Goal: Find specific page/section: Find specific page/section

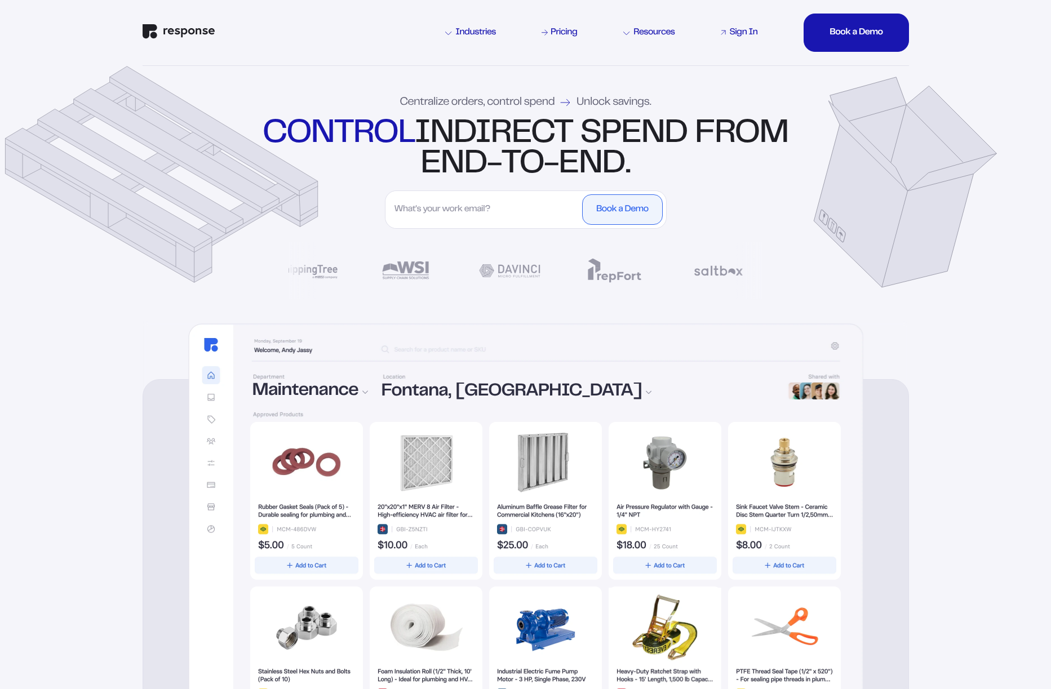
click at [750, 35] on div "Sign In" at bounding box center [743, 32] width 28 height 9
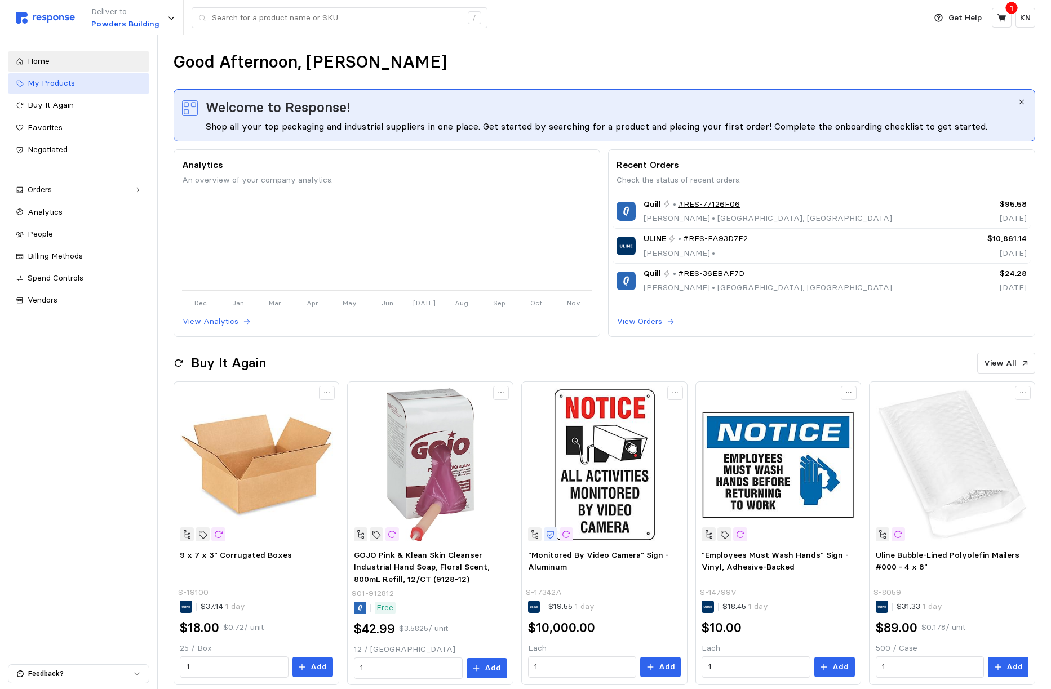
click at [73, 83] on span "My Products" at bounding box center [51, 83] width 47 height 10
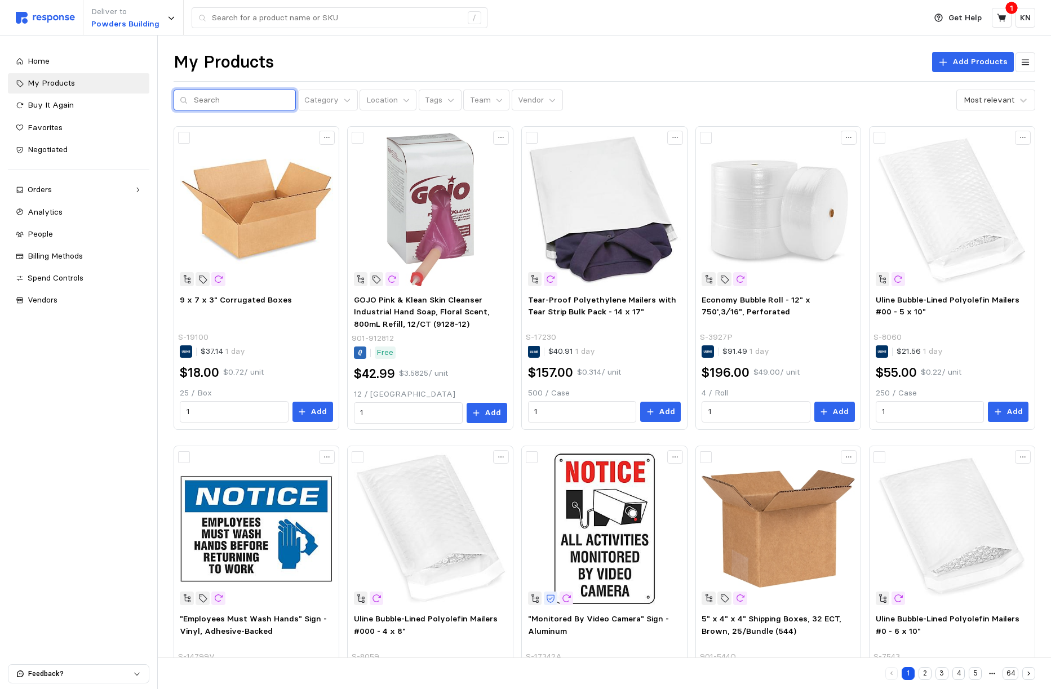
click at [237, 101] on input "text" at bounding box center [242, 100] width 96 height 20
click at [52, 238] on span "People" at bounding box center [40, 234] width 25 height 10
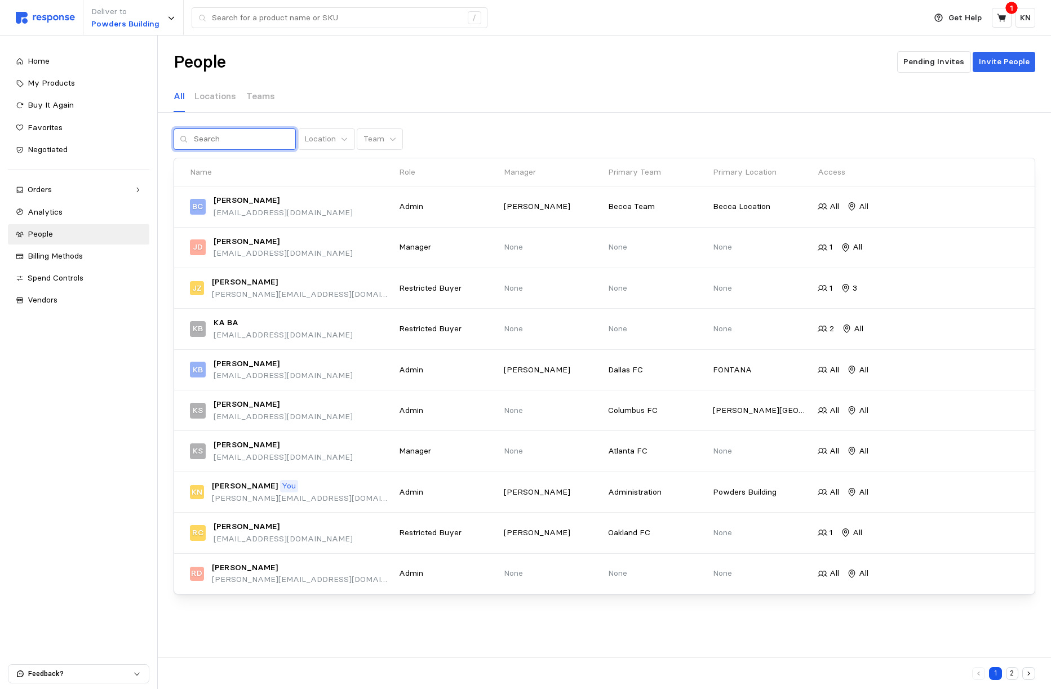
click at [220, 134] on input "text" at bounding box center [242, 139] width 96 height 20
type input "becca"
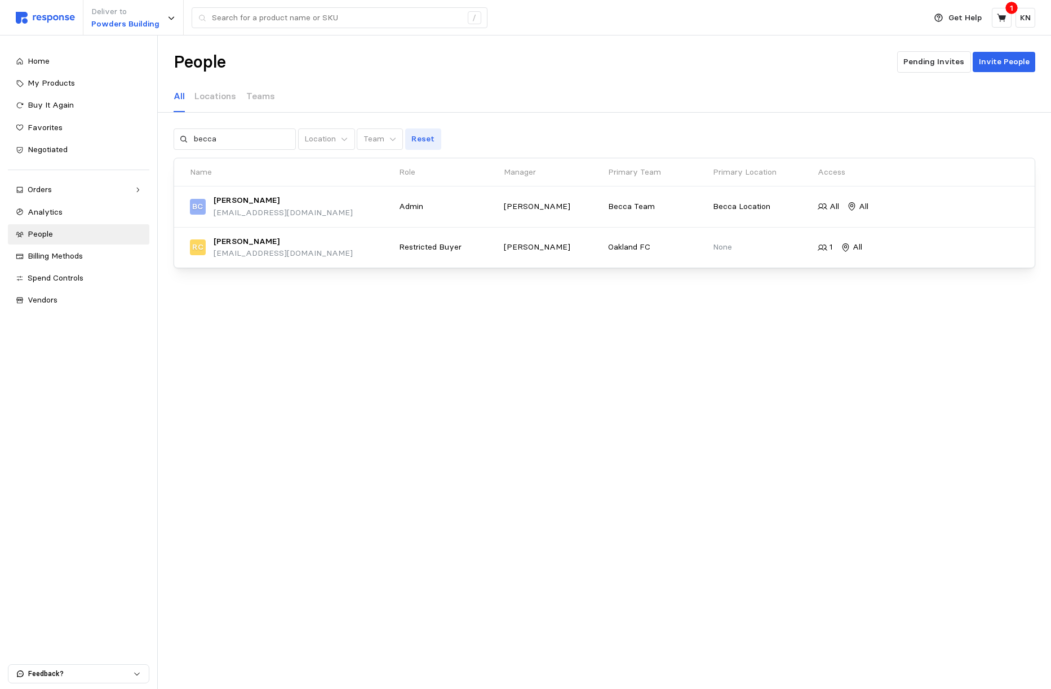
click at [411, 135] on p "Reset" at bounding box center [422, 139] width 23 height 12
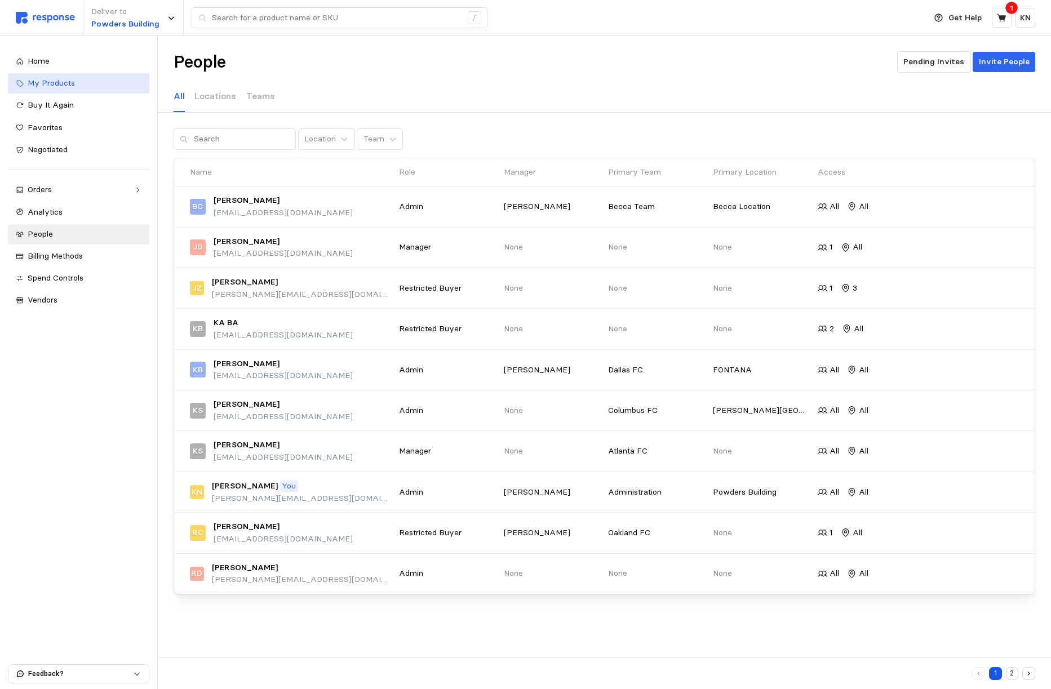
click at [105, 73] on link "My Products" at bounding box center [78, 83] width 141 height 20
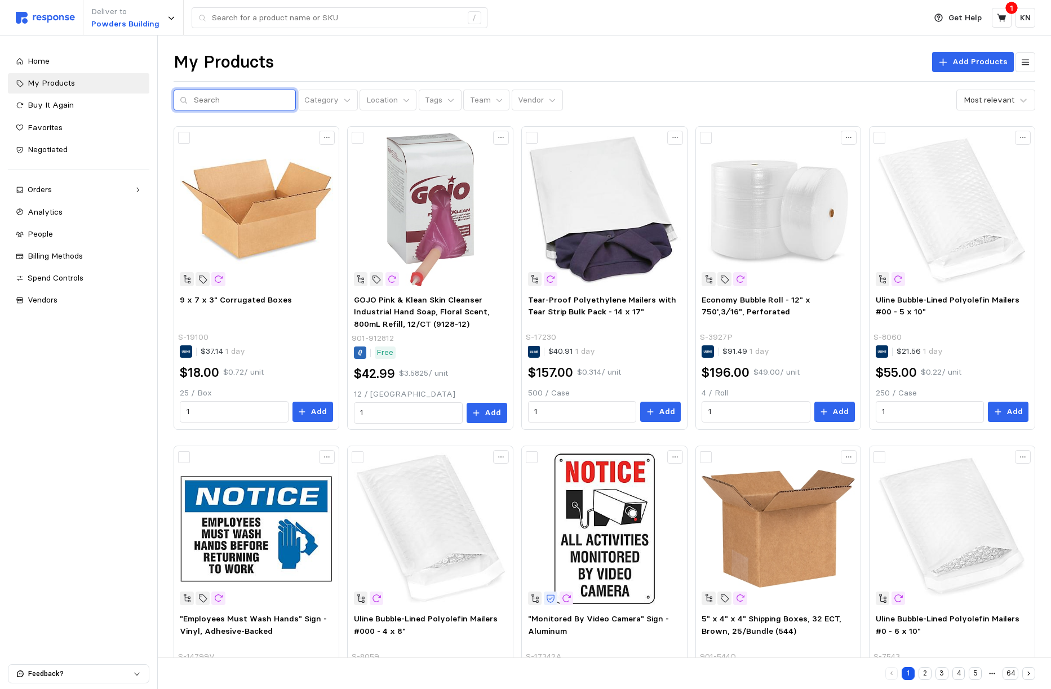
click at [234, 95] on input "text" at bounding box center [242, 100] width 96 height 20
type input "boxes"
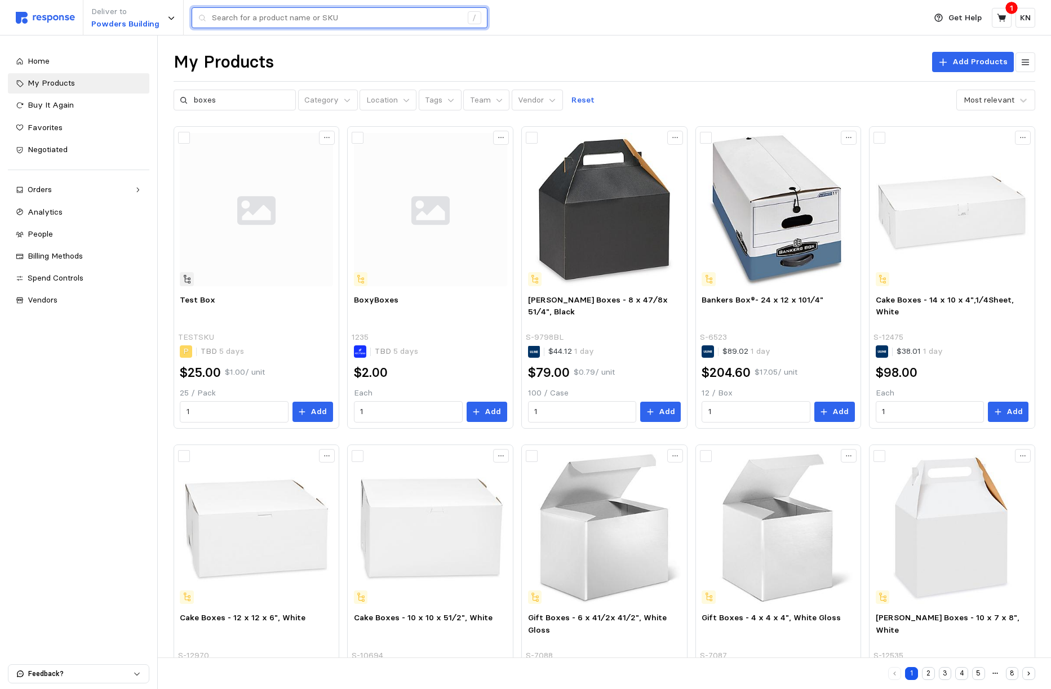
click at [254, 23] on input "text" at bounding box center [337, 18] width 250 height 20
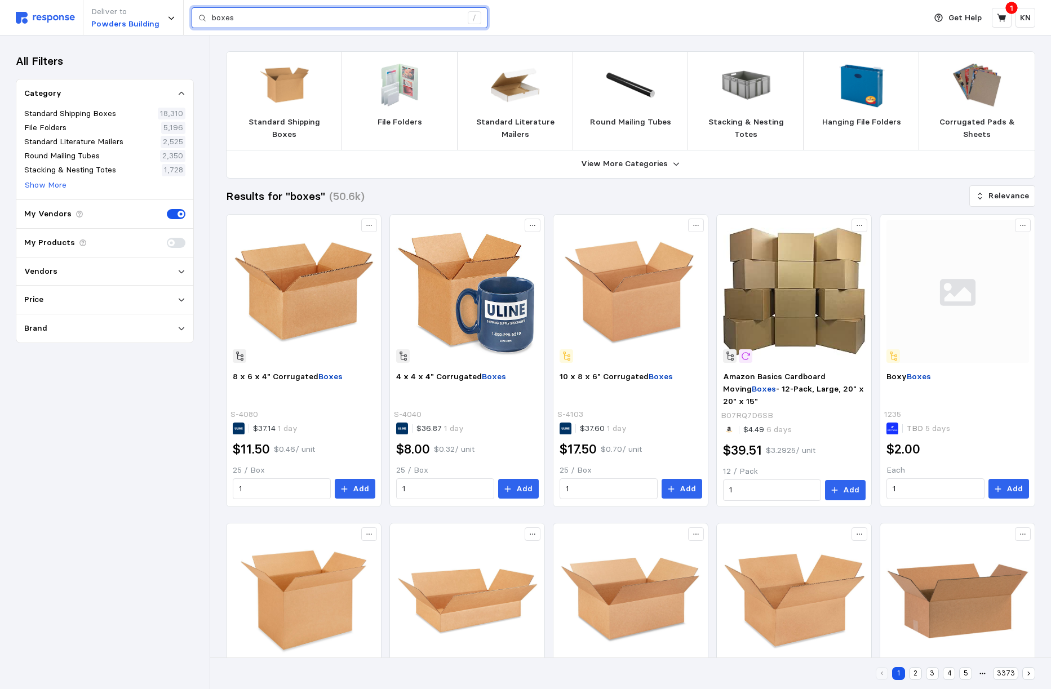
click at [260, 12] on input "boxes" at bounding box center [337, 18] width 250 height 20
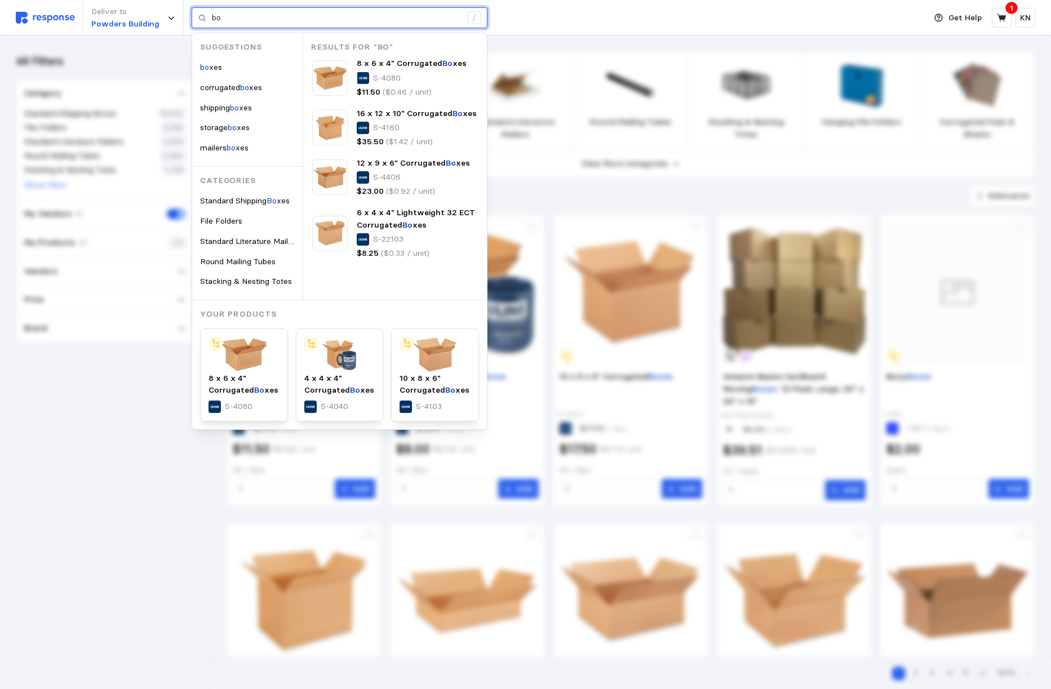
type input "b"
type input "boxes"
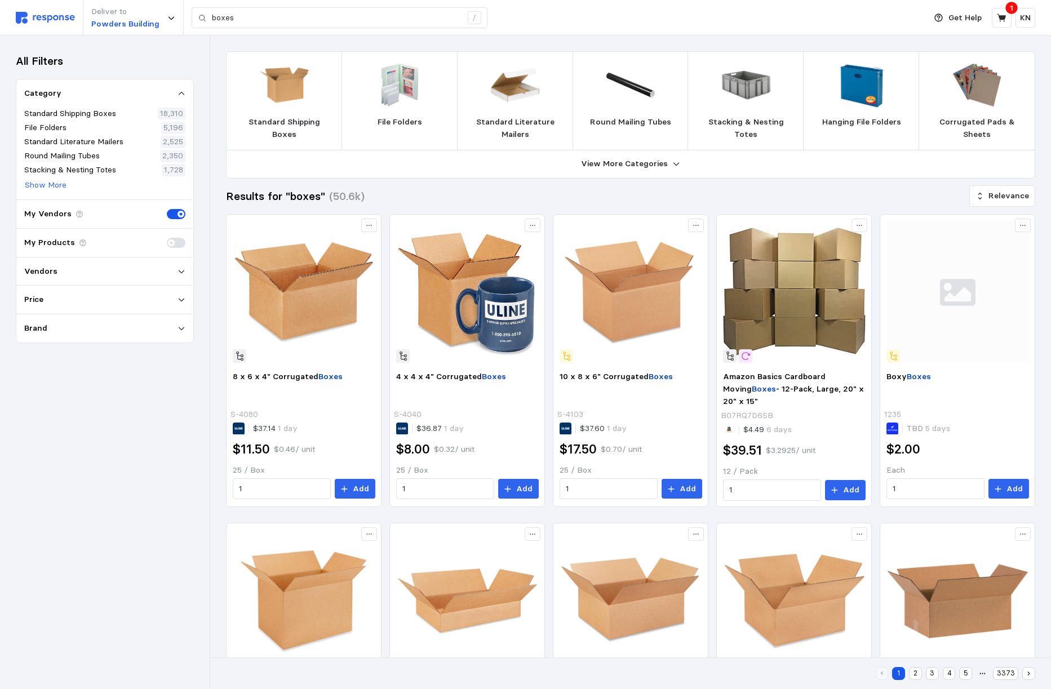
click at [66, 24] on div "Deliver to Powders Building boxes /" at bounding box center [468, 17] width 904 height 35
click at [64, 22] on img at bounding box center [45, 18] width 59 height 12
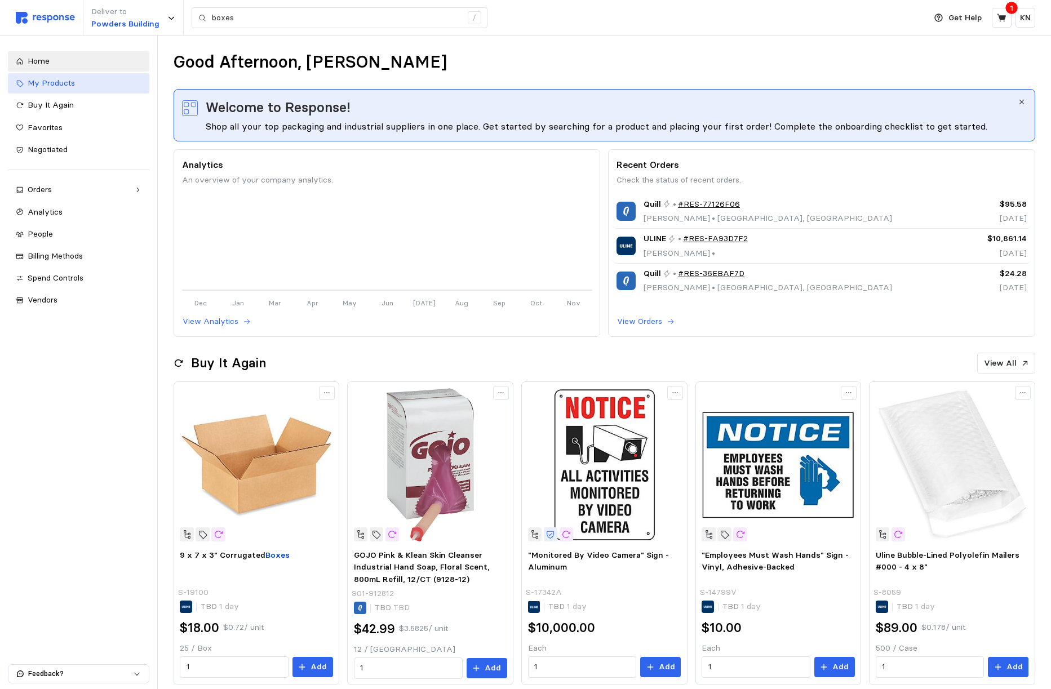
click at [79, 79] on div "My Products" at bounding box center [85, 83] width 114 height 12
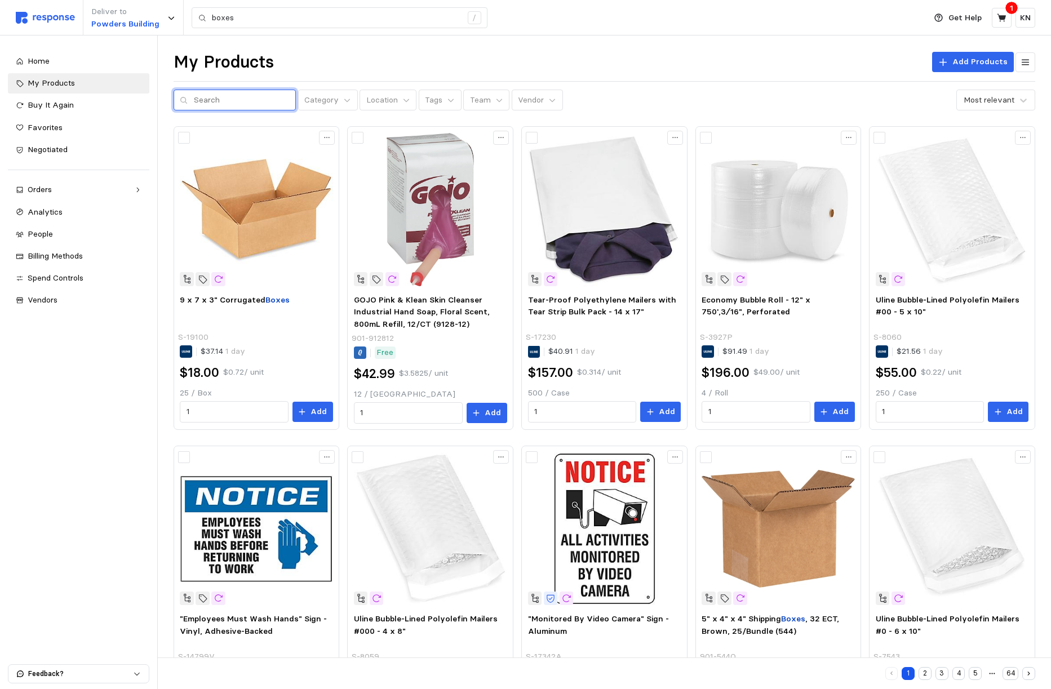
click at [221, 103] on input "text" at bounding box center [242, 100] width 96 height 20
type input "boxes"
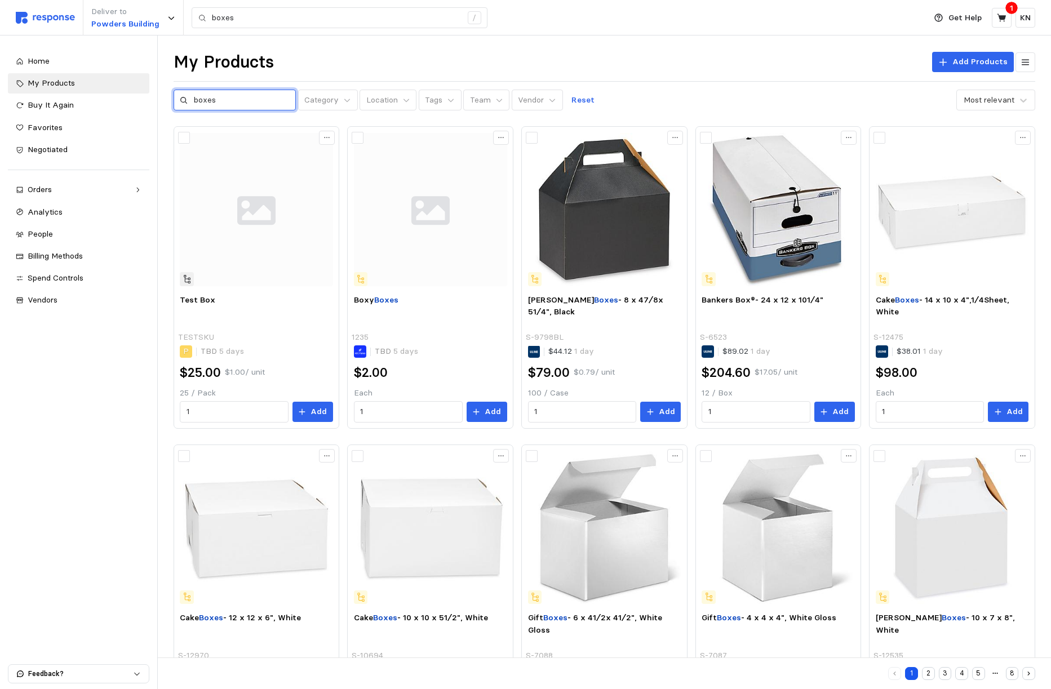
click at [221, 103] on input "boxes" at bounding box center [242, 100] width 96 height 20
click at [233, 99] on input "boxes" at bounding box center [242, 100] width 96 height 20
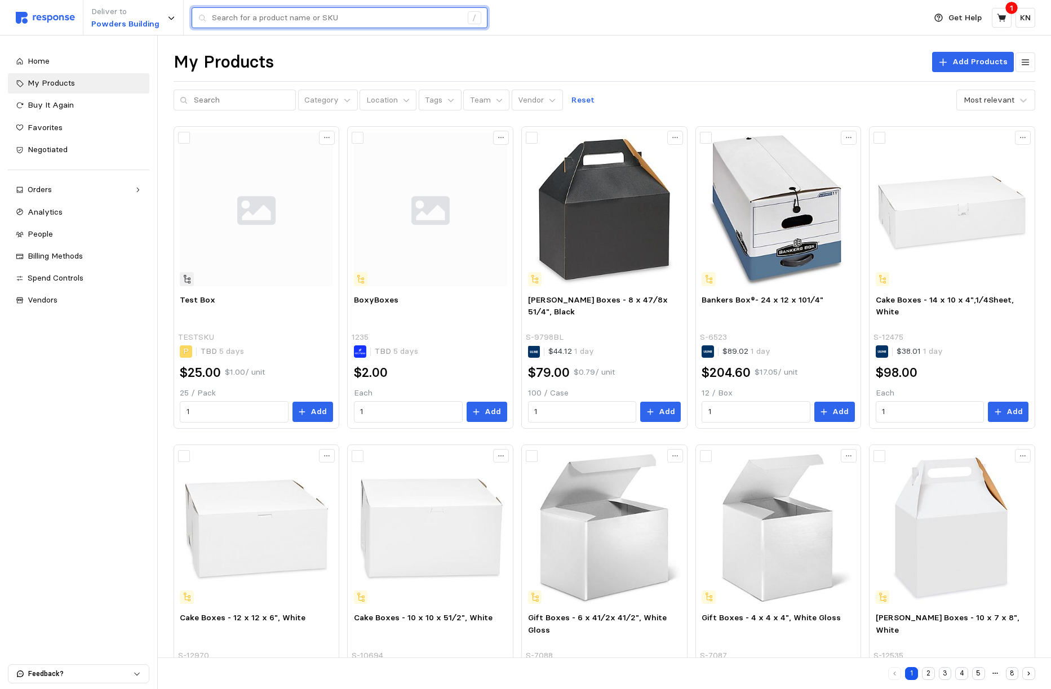
click at [387, 28] on div "/" at bounding box center [340, 17] width 296 height 21
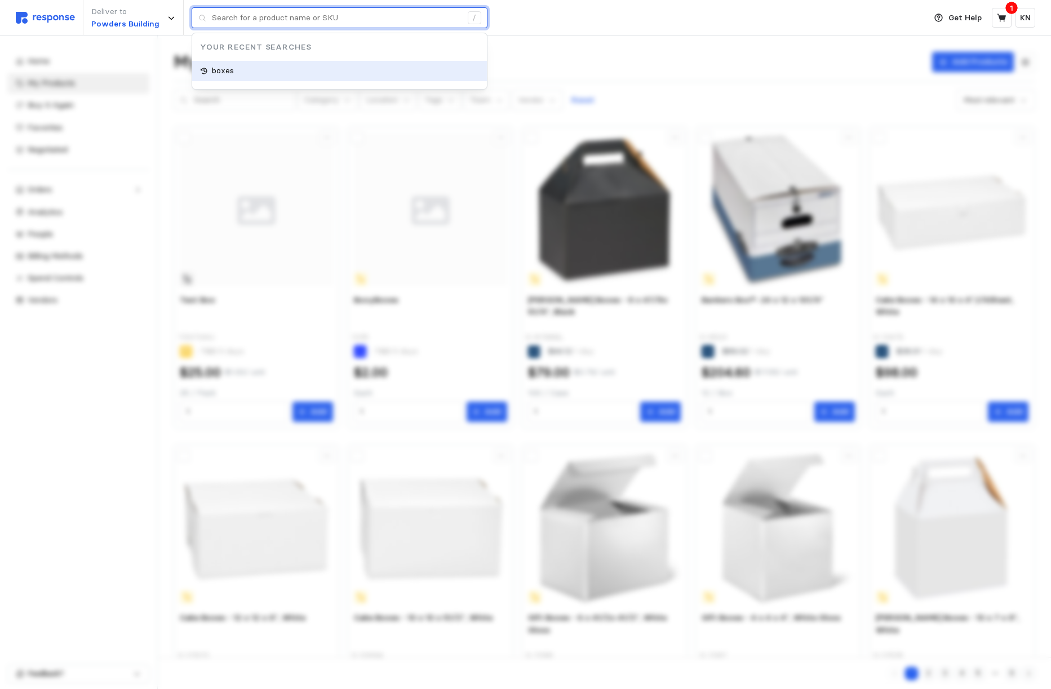
type input "boxes"
click at [255, 70] on div "boxes" at bounding box center [339, 71] width 295 height 20
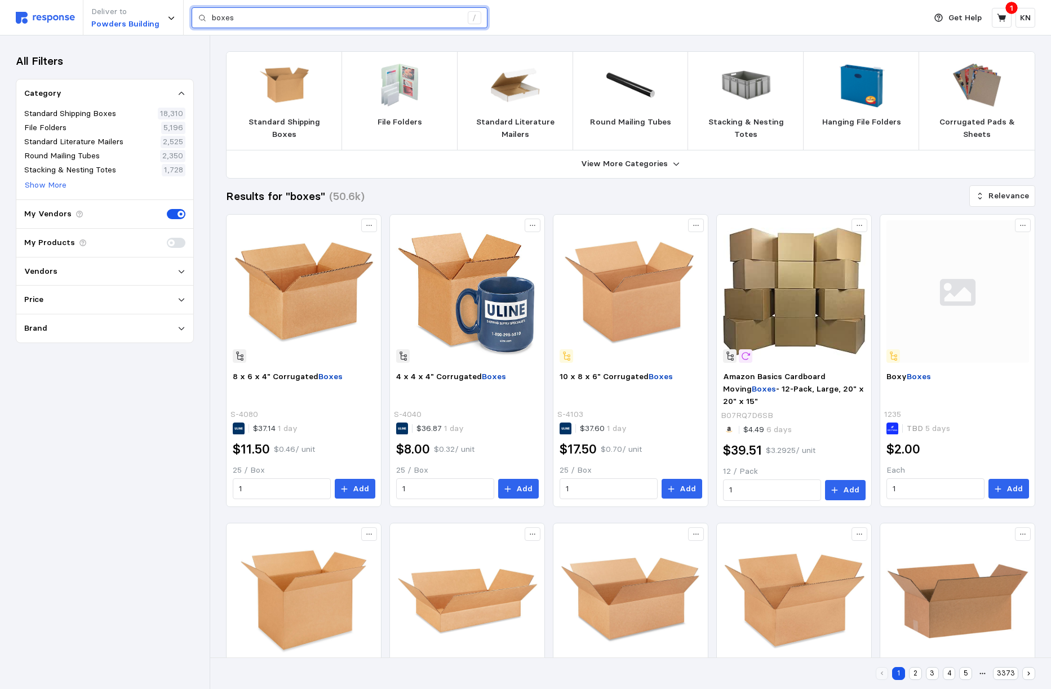
scroll to position [135, 0]
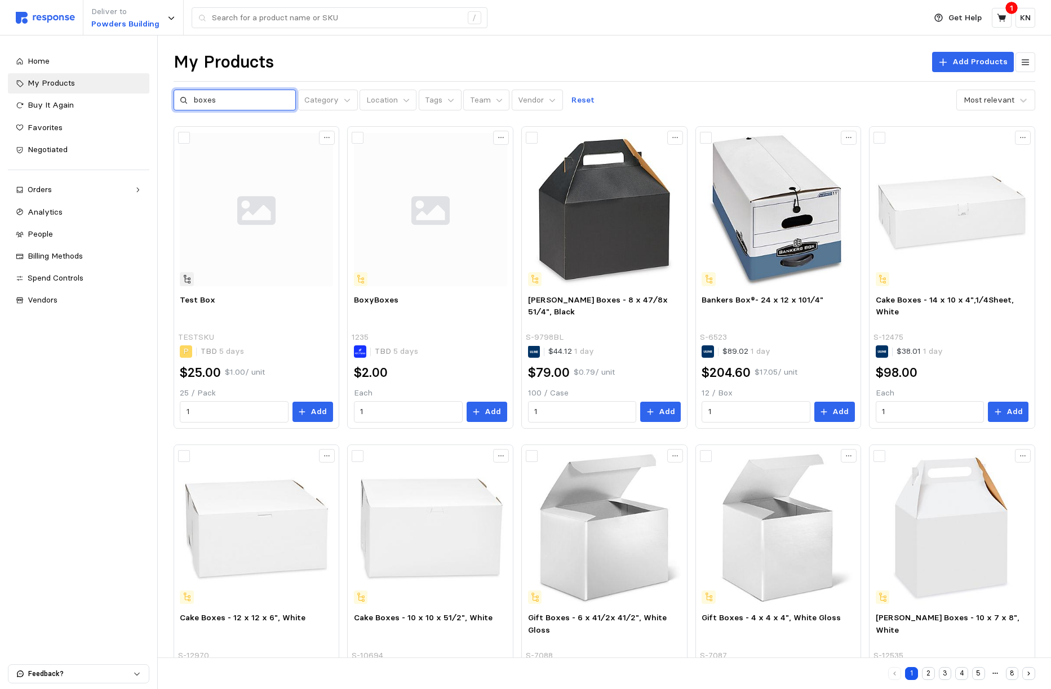
click at [221, 97] on input "boxes" at bounding box center [242, 100] width 96 height 20
click at [572, 102] on p "Reset" at bounding box center [582, 100] width 23 height 12
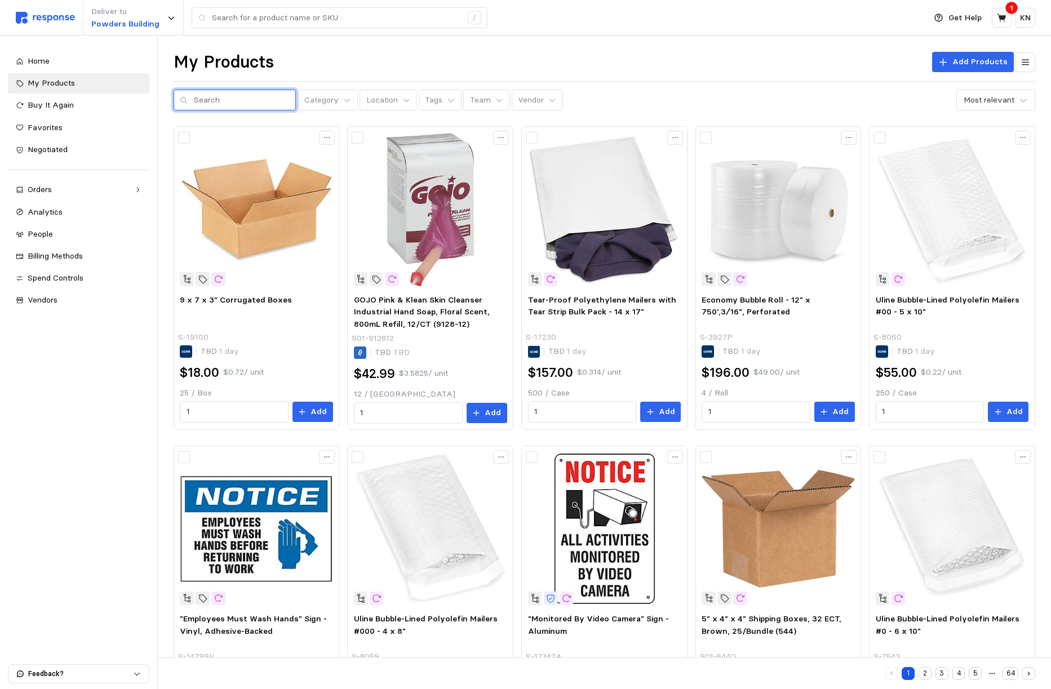
click at [238, 104] on input "text" at bounding box center [242, 100] width 96 height 20
type input "boxes"
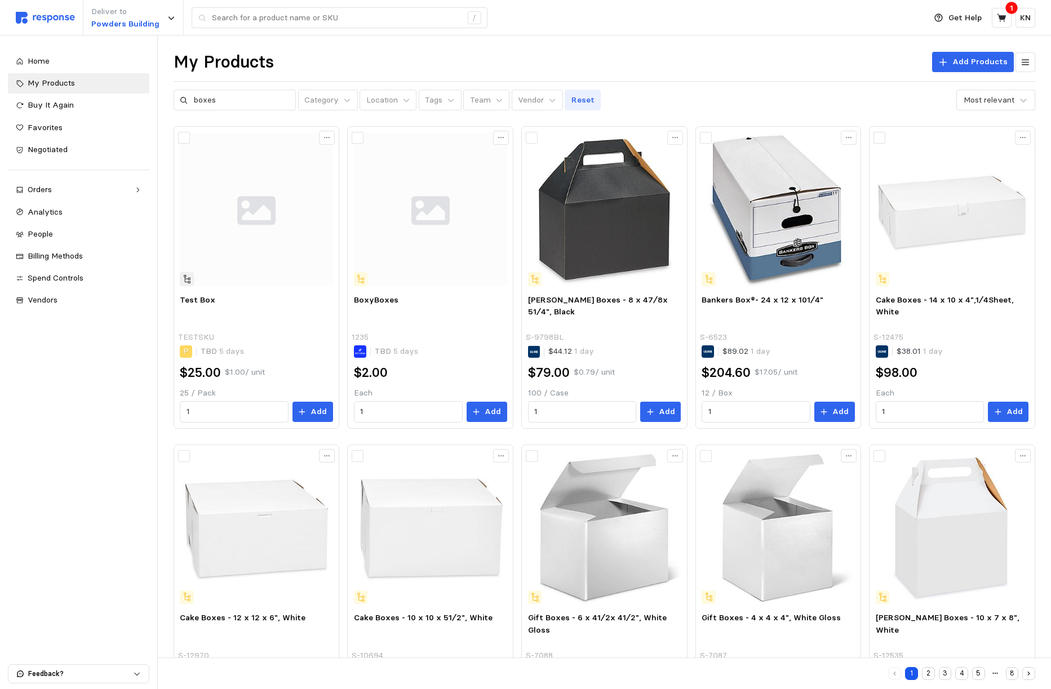
click at [571, 101] on p "Reset" at bounding box center [582, 100] width 23 height 12
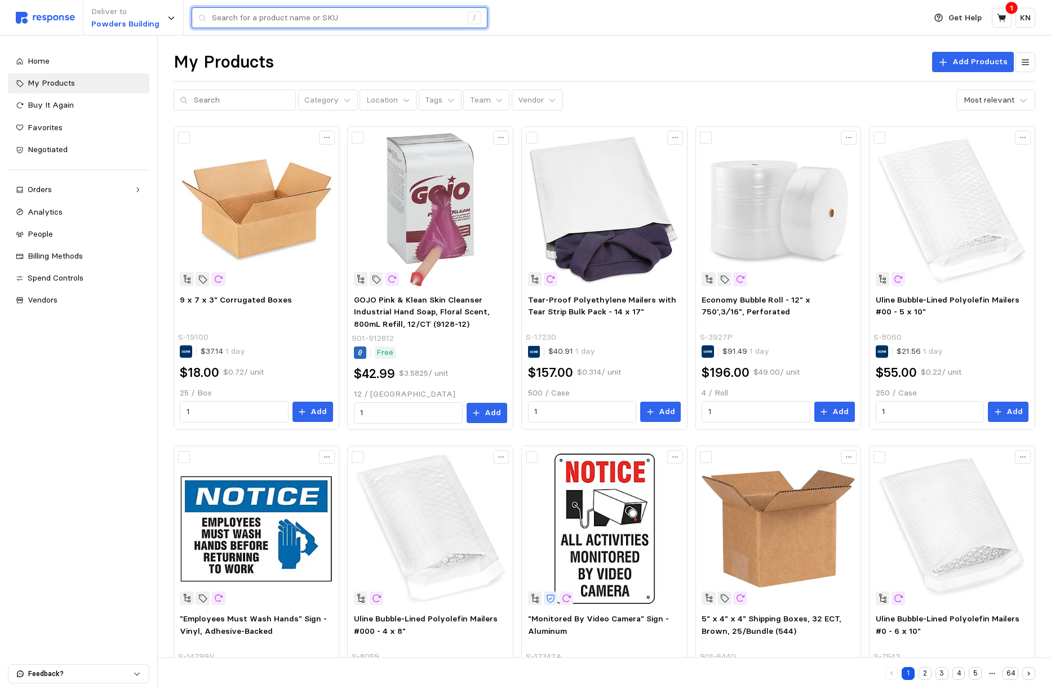
click at [263, 22] on input "text" at bounding box center [337, 18] width 250 height 20
type input "boxes"
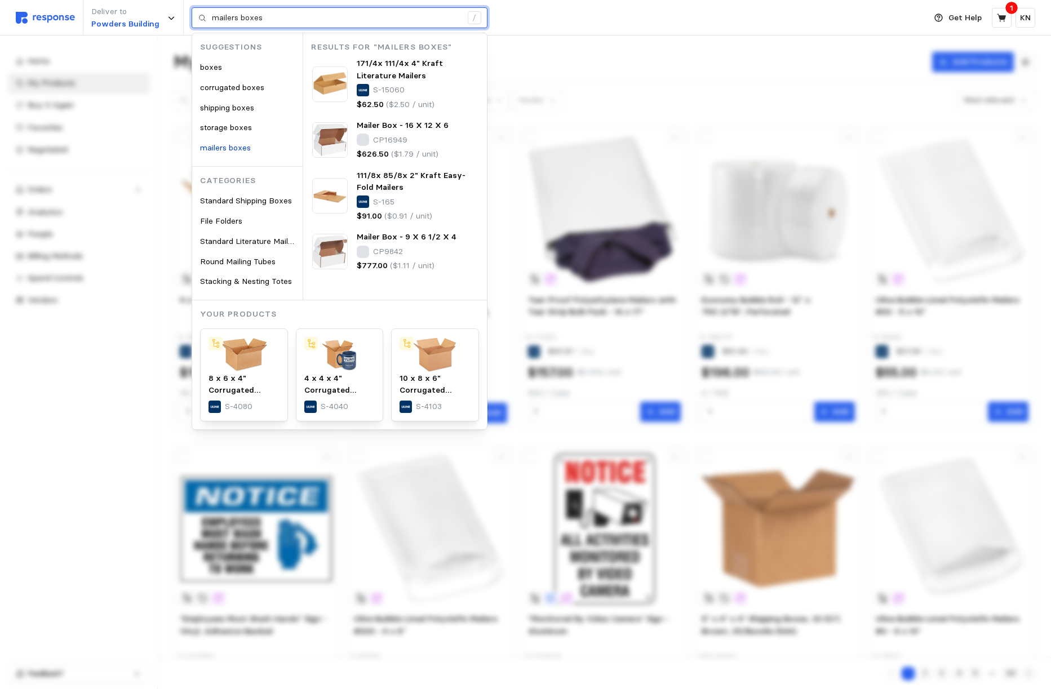
click at [261, 16] on input "mailers boxes" at bounding box center [337, 18] width 250 height 20
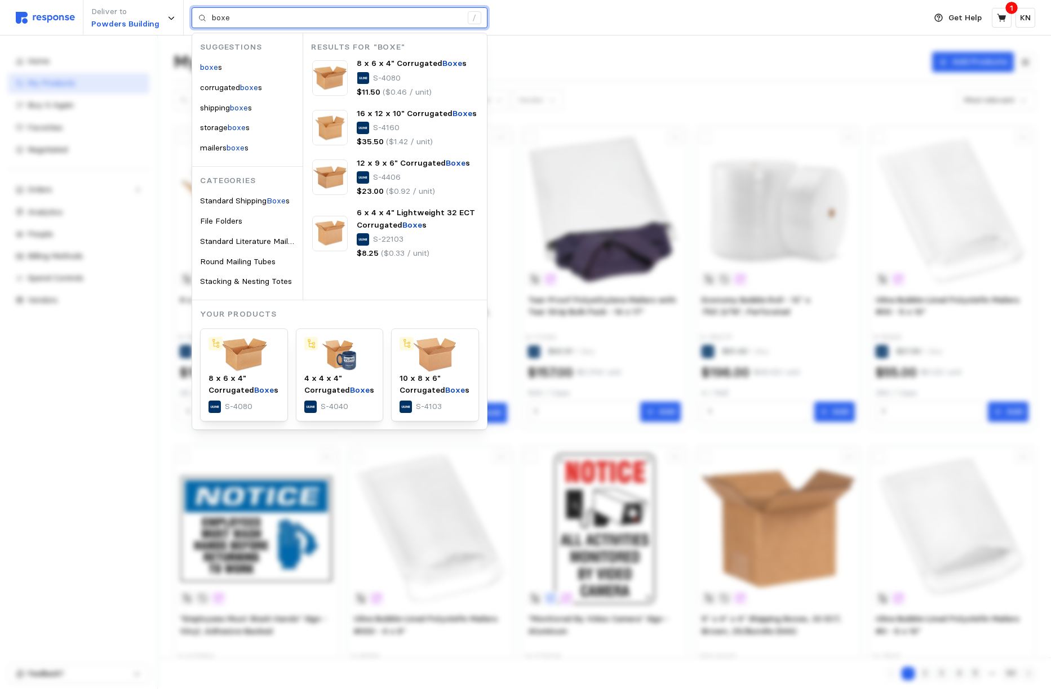
type input "boxe"
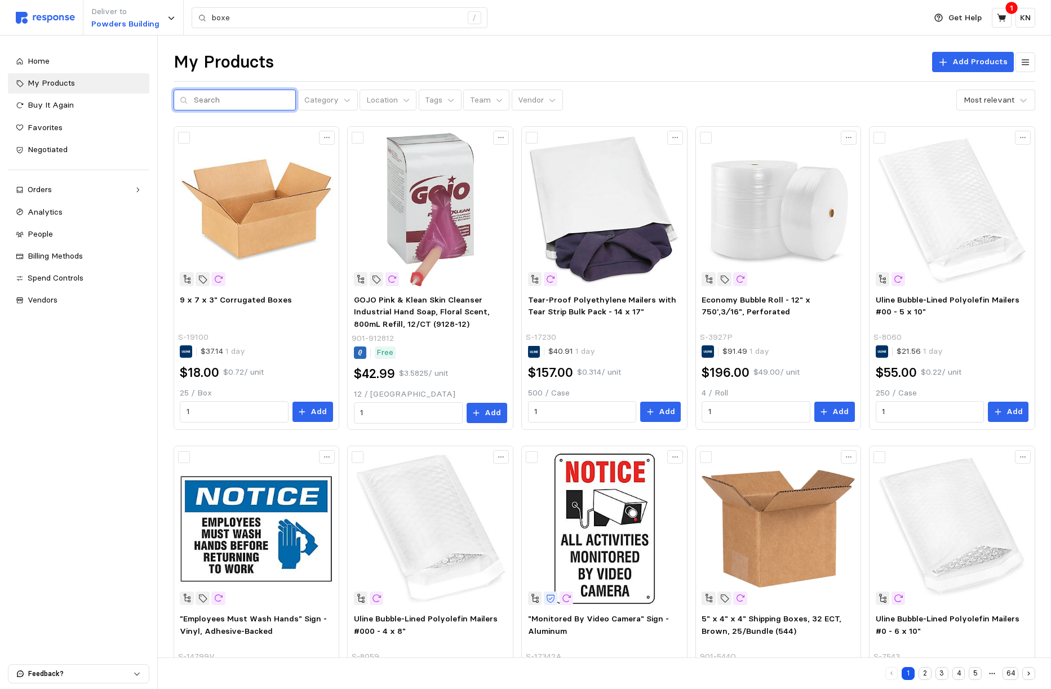
click at [248, 100] on input "text" at bounding box center [242, 100] width 96 height 20
type input "boxes"
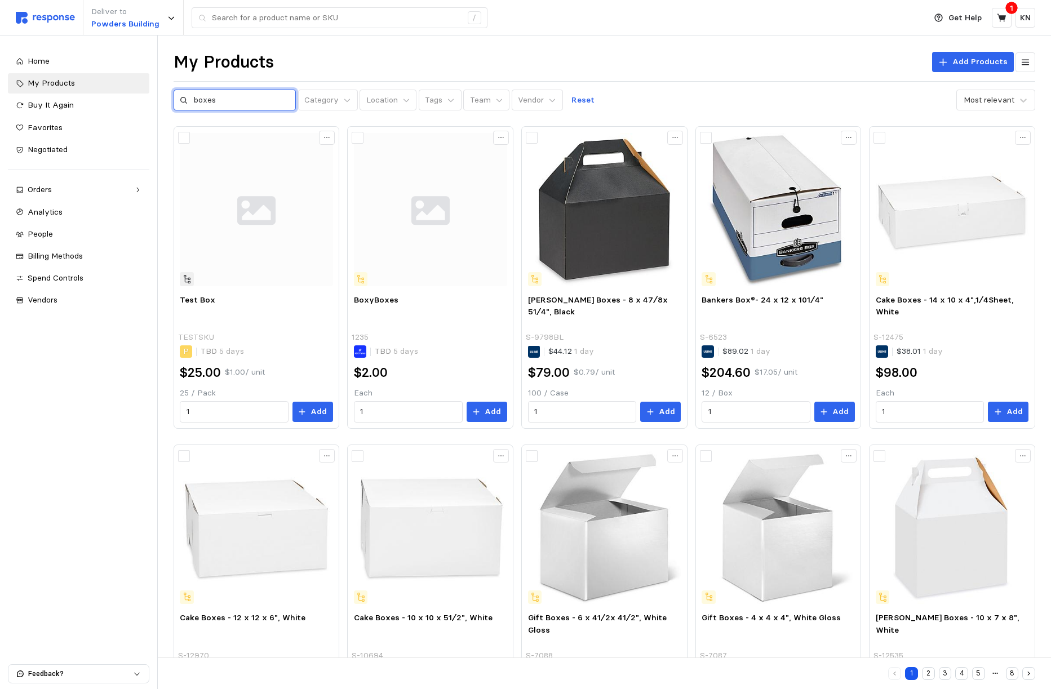
click at [242, 104] on input "boxes" at bounding box center [242, 100] width 96 height 20
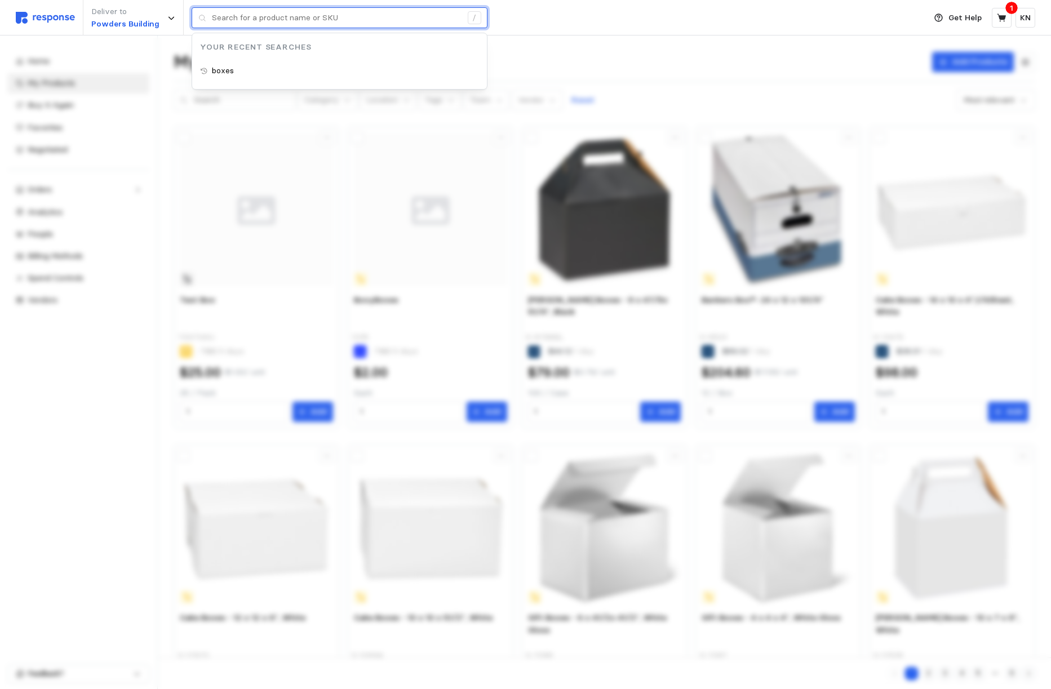
click at [426, 22] on input "text" at bounding box center [337, 18] width 250 height 20
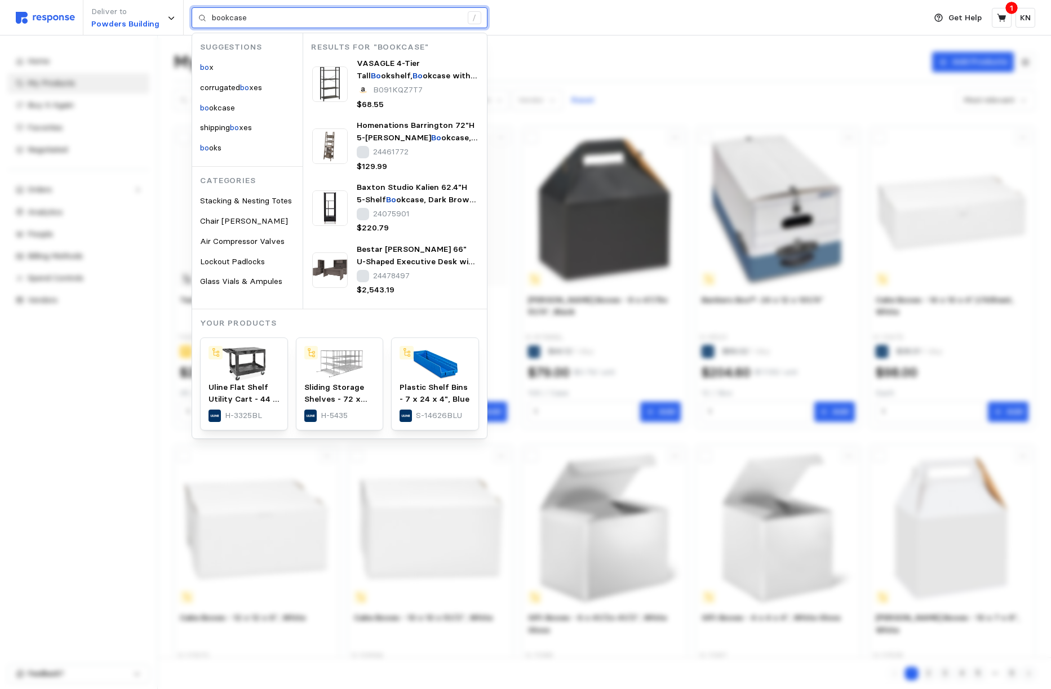
type input "bookcase"
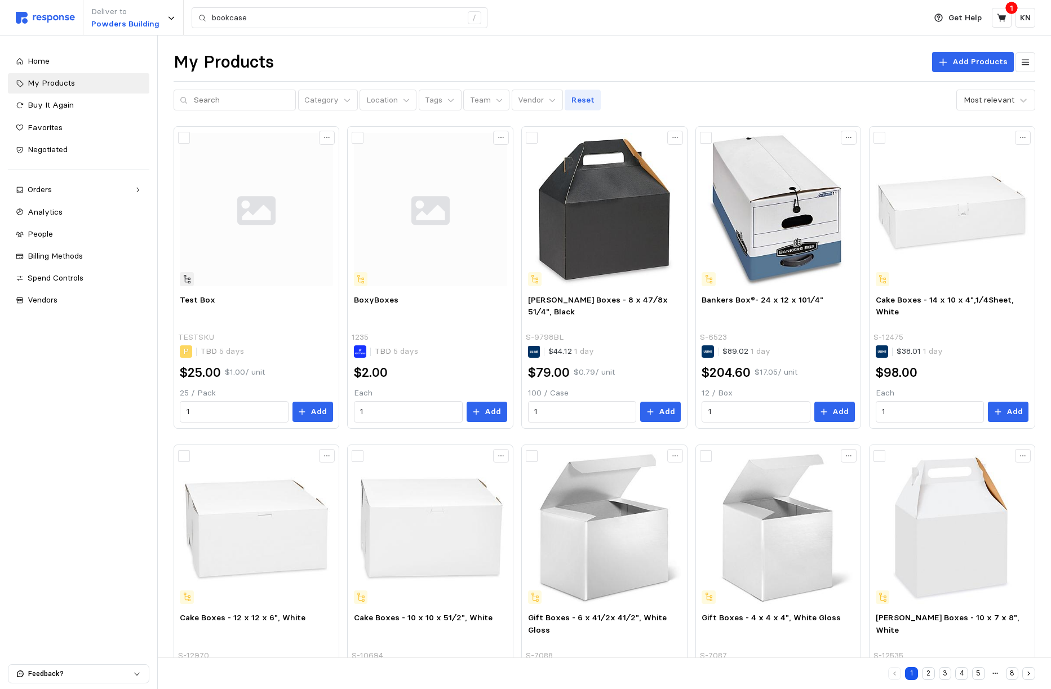
click at [576, 97] on p "Reset" at bounding box center [582, 100] width 23 height 12
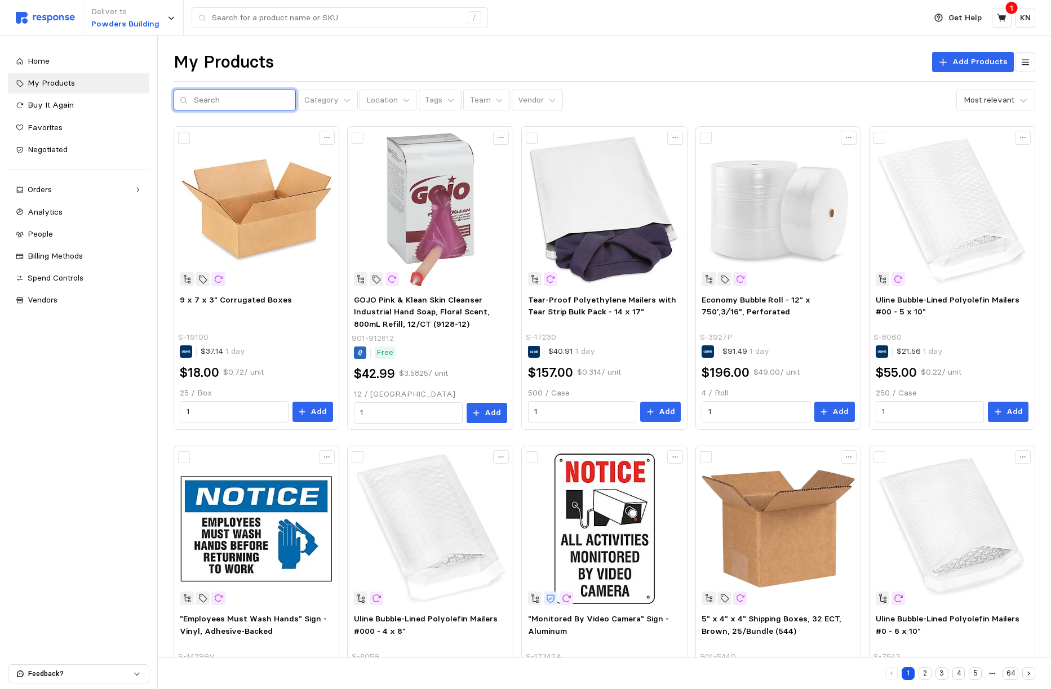
click at [247, 99] on input "text" at bounding box center [242, 100] width 96 height 20
type input "gloves"
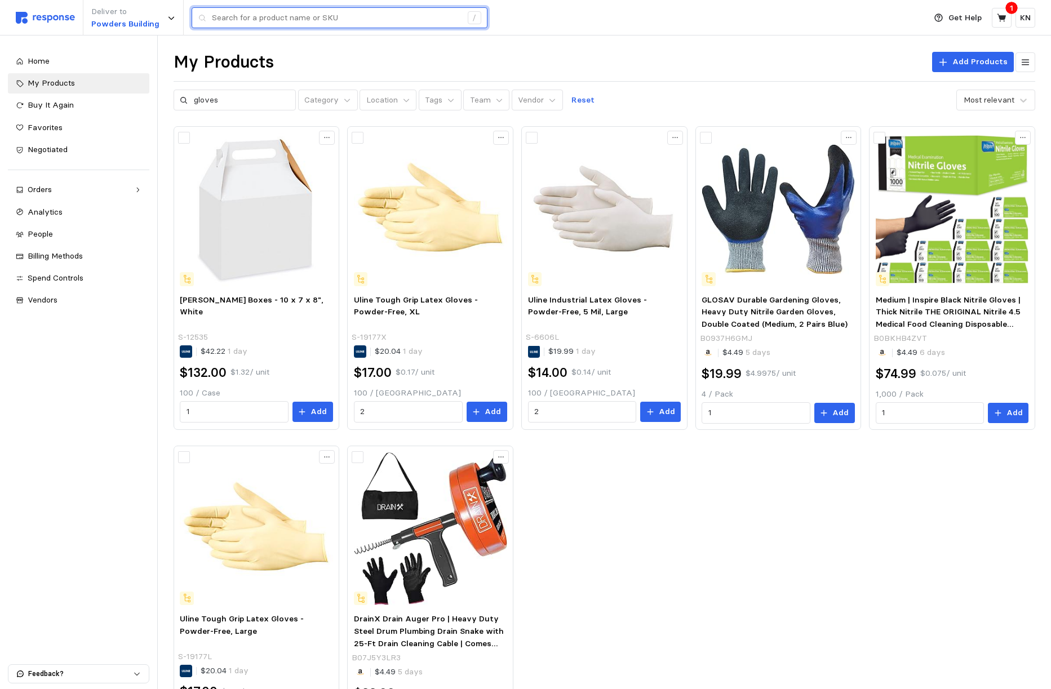
click at [278, 24] on input "text" at bounding box center [337, 18] width 250 height 20
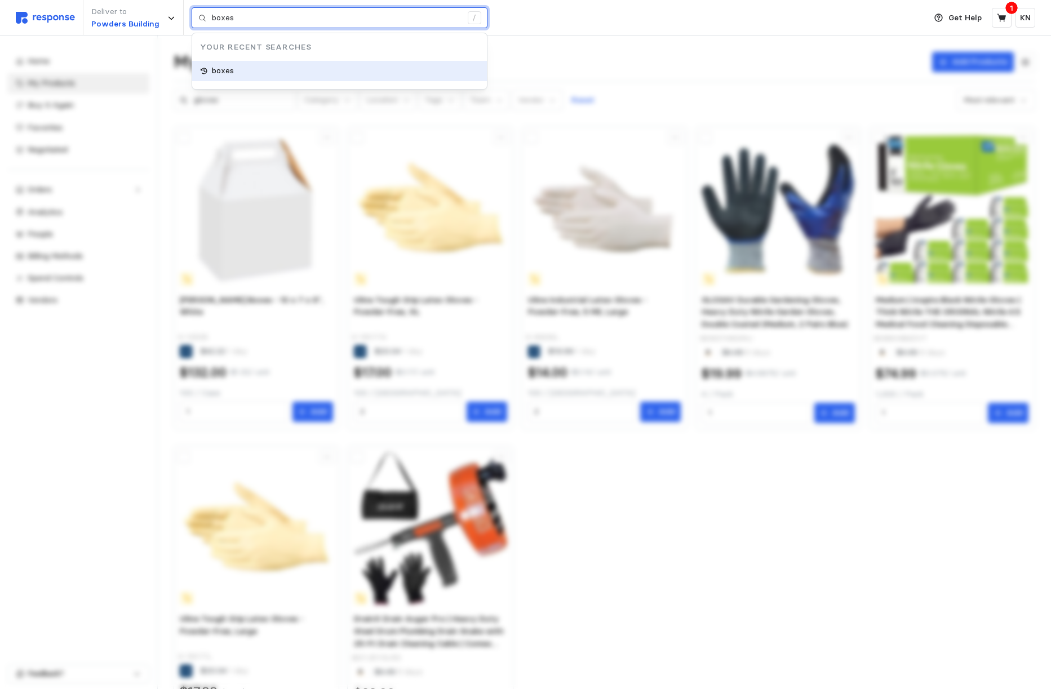
click at [218, 74] on p "boxes" at bounding box center [223, 71] width 22 height 12
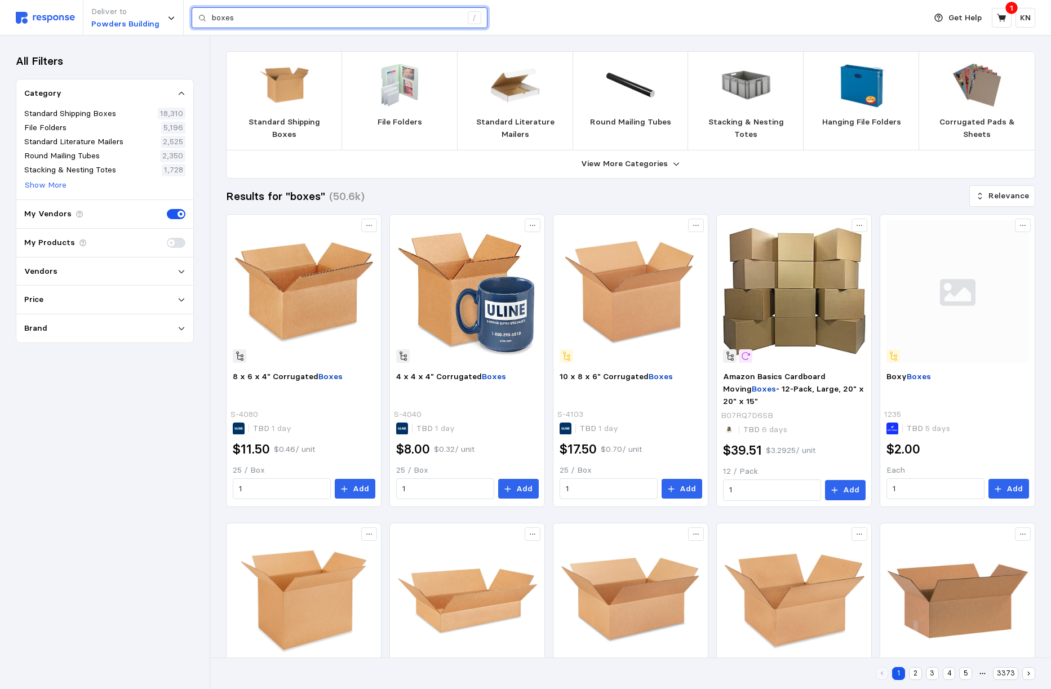
click at [254, 14] on input "boxes" at bounding box center [337, 18] width 250 height 20
type input "boxes"
click at [303, 306] on img at bounding box center [304, 291] width 143 height 143
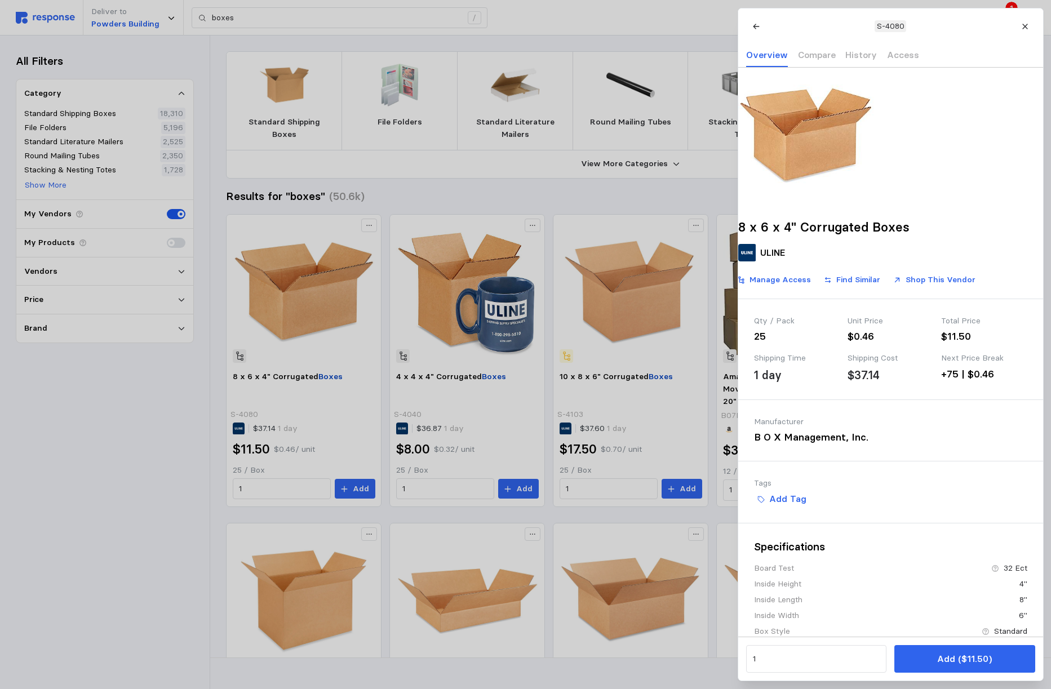
click at [301, 295] on div at bounding box center [525, 344] width 1051 height 689
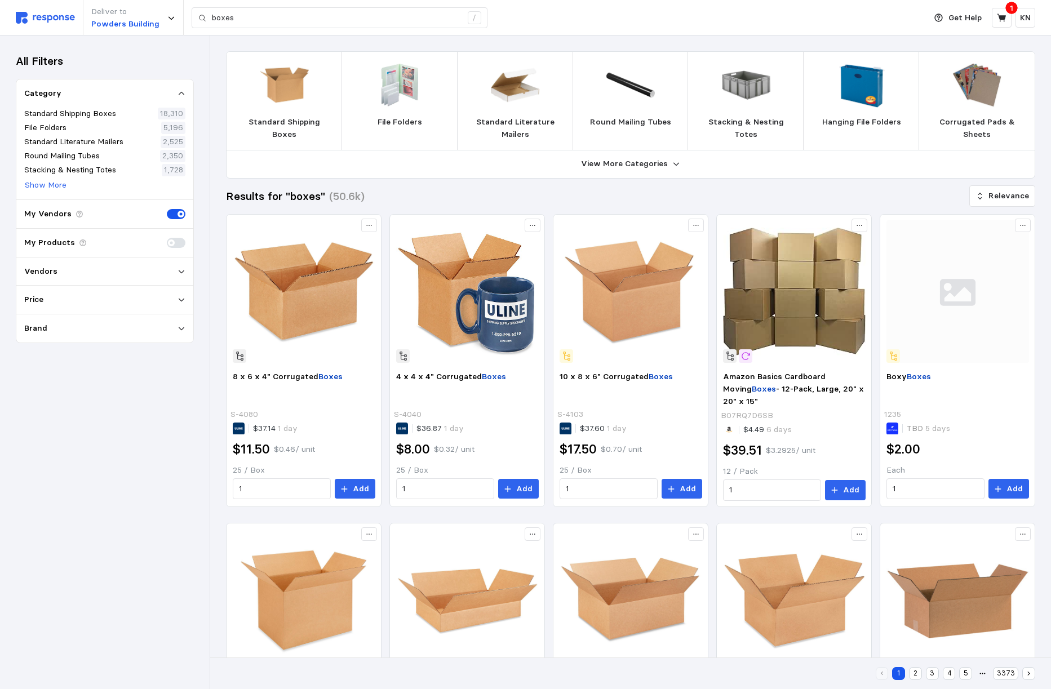
scroll to position [481, 0]
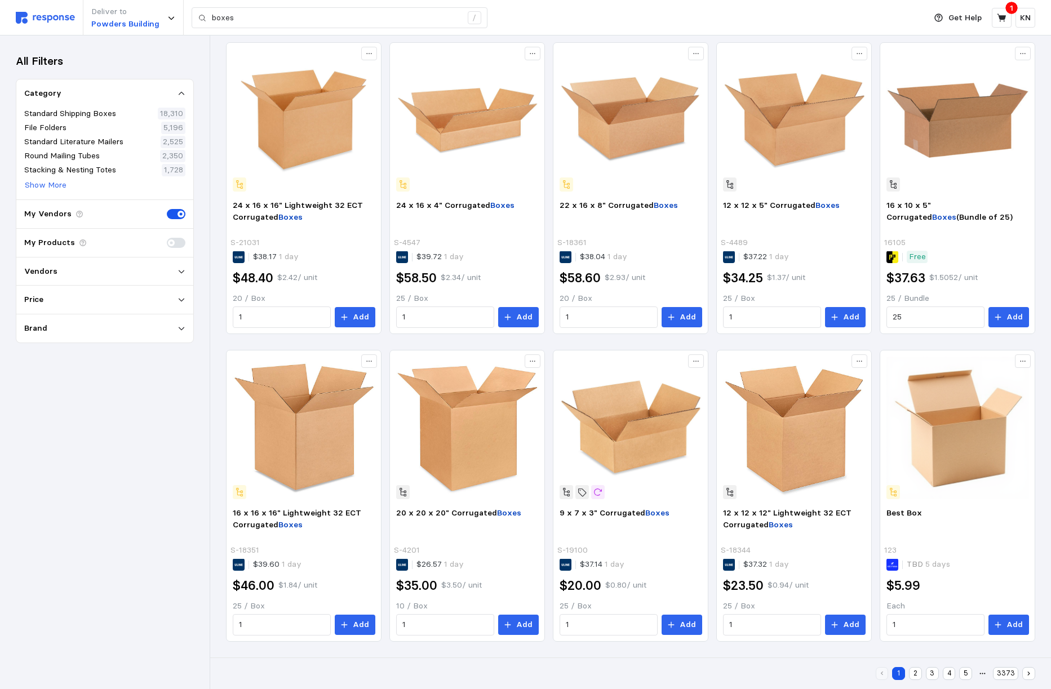
click at [61, 12] on img at bounding box center [45, 18] width 59 height 12
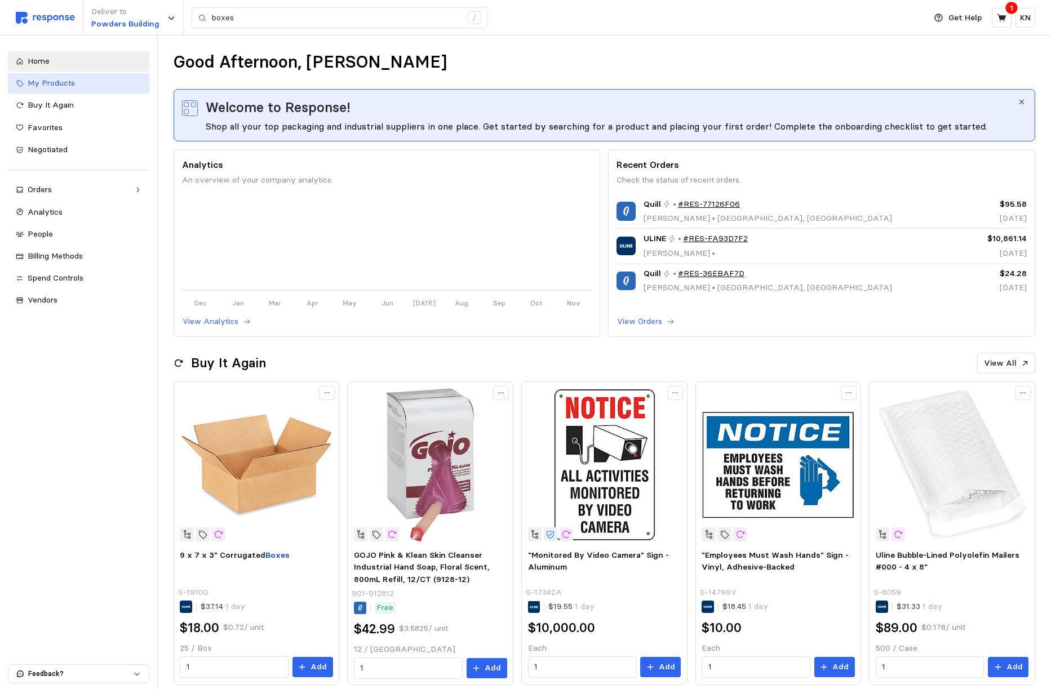
click at [83, 79] on div "My Products" at bounding box center [85, 83] width 114 height 12
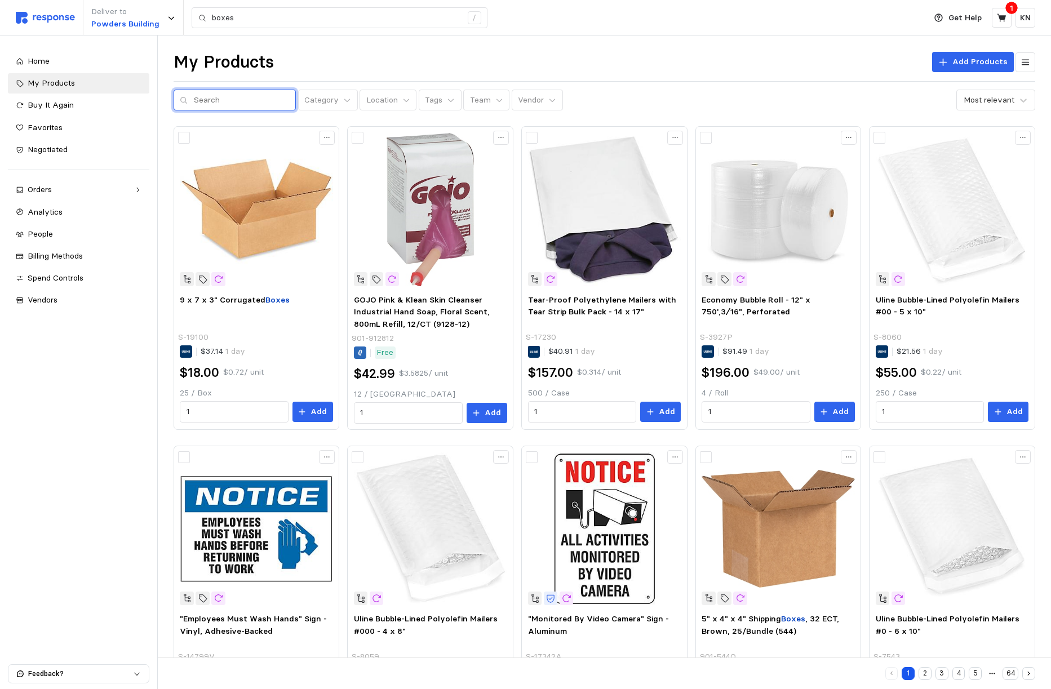
click at [241, 101] on input "text" at bounding box center [242, 100] width 96 height 20
type input "boxes"
